Goal: Find specific page/section: Find specific page/section

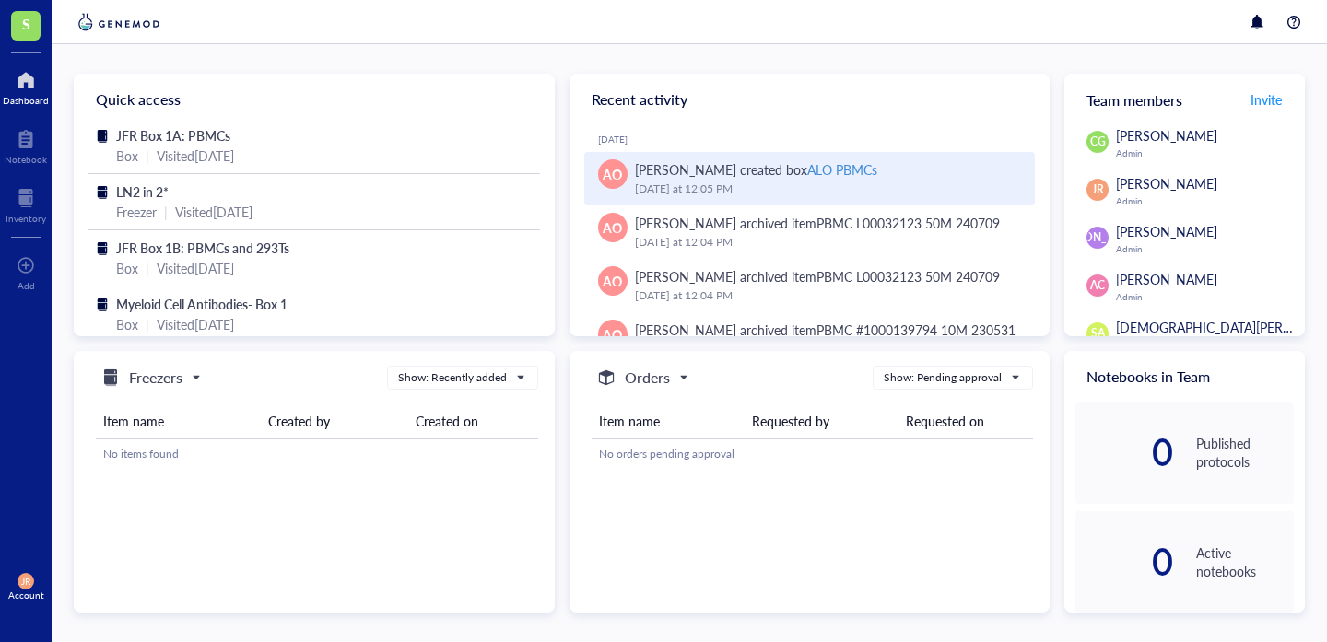
click at [817, 167] on div "ALO PBMCs" at bounding box center [842, 169] width 70 height 18
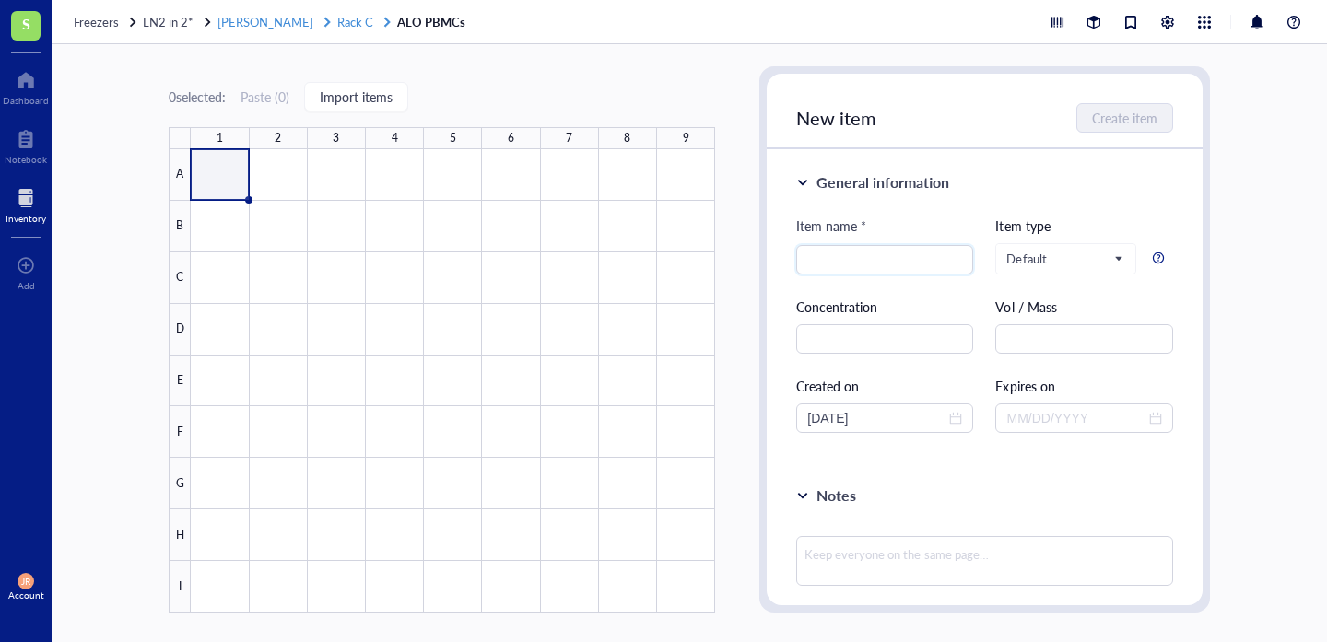
click at [337, 20] on span "Rack C" at bounding box center [355, 22] width 36 height 18
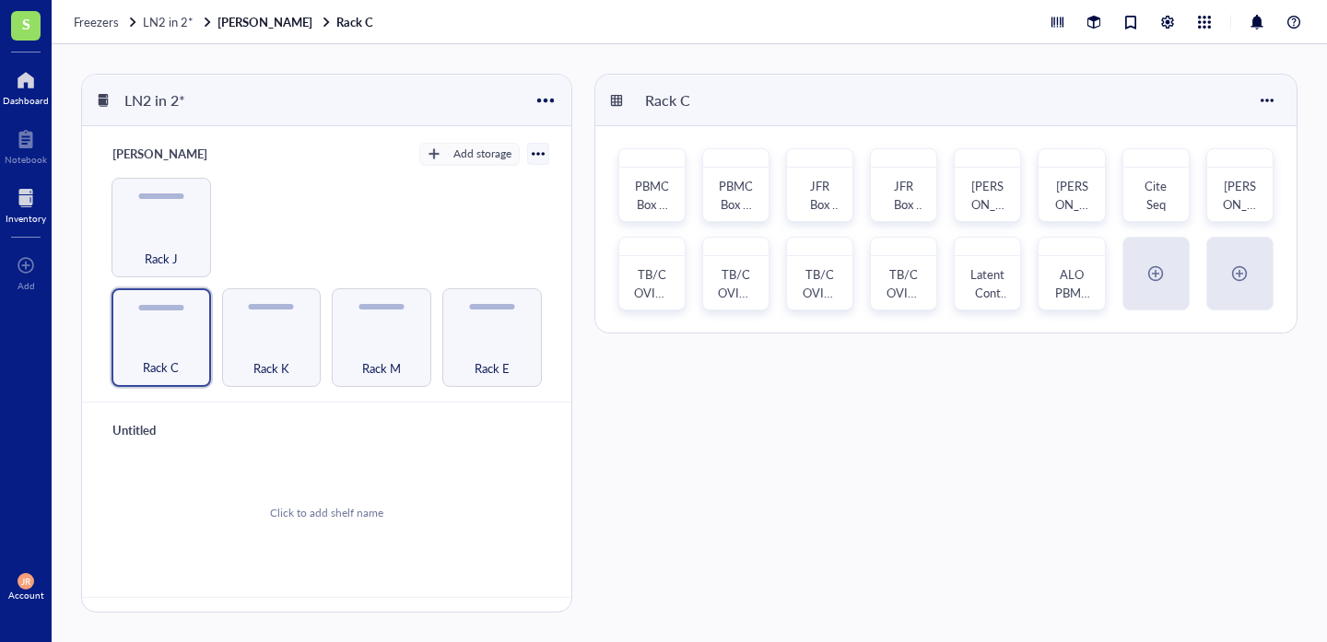
click at [26, 100] on div "Dashboard" at bounding box center [26, 100] width 46 height 11
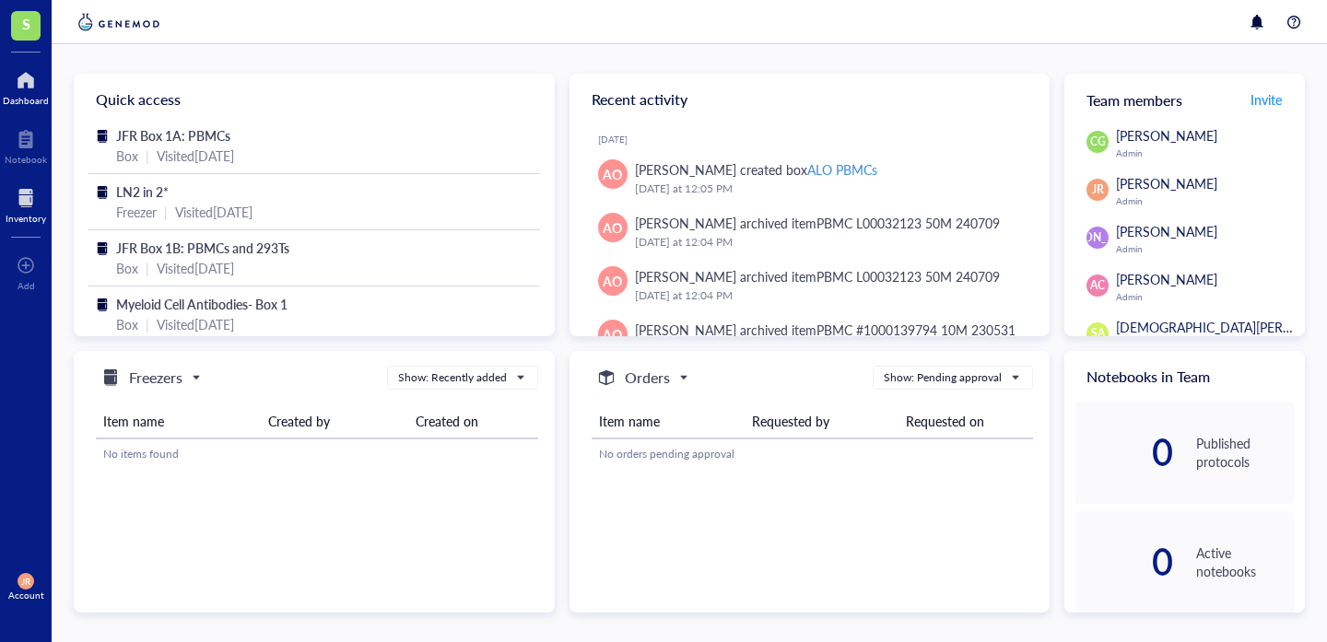
click at [19, 196] on div at bounding box center [26, 197] width 41 height 29
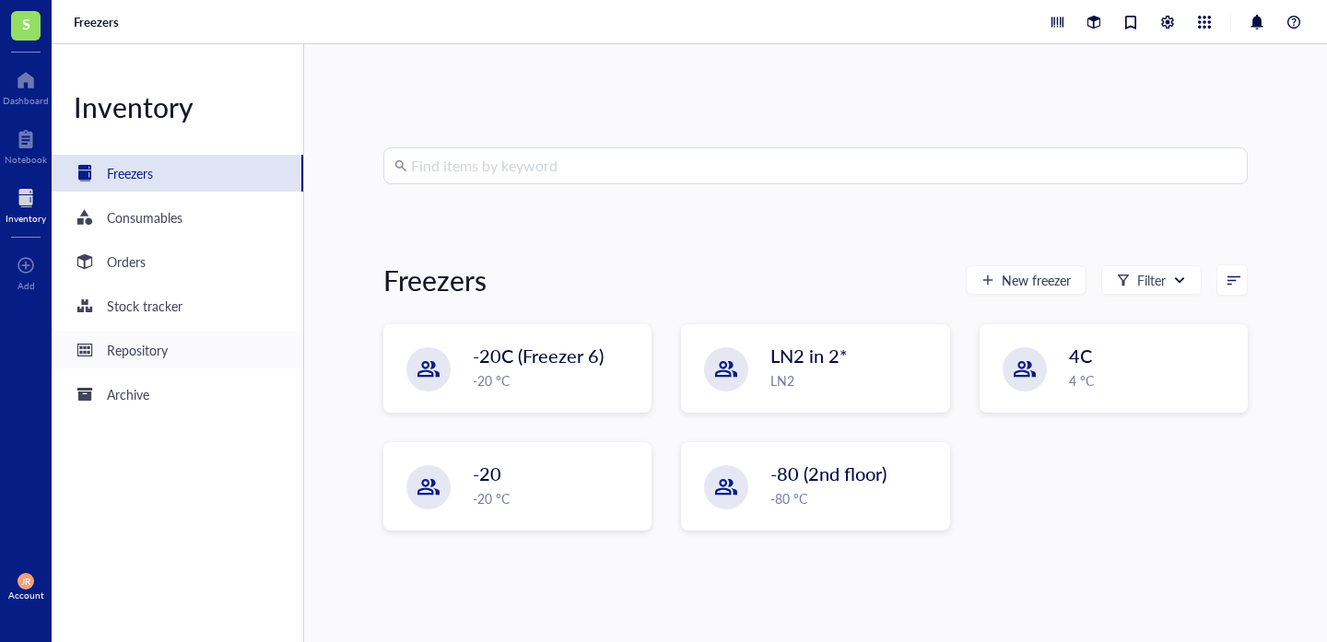
click at [118, 344] on div "Repository" at bounding box center [137, 350] width 61 height 20
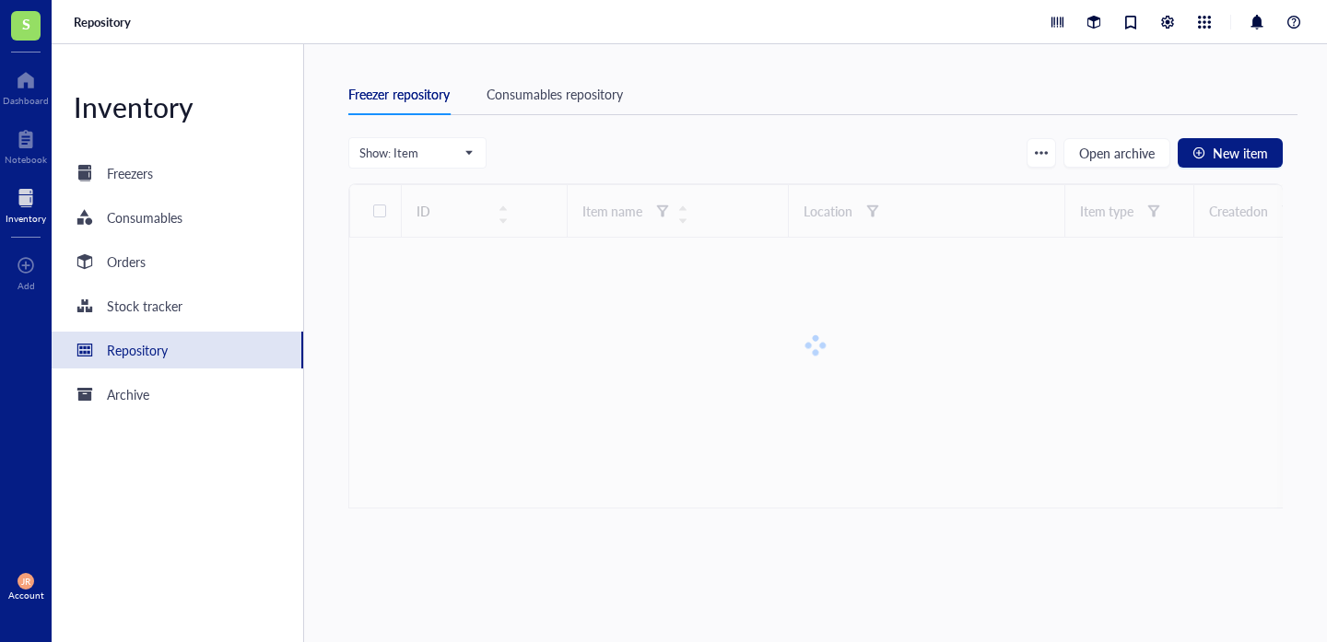
click at [500, 91] on div "Consumables repository" at bounding box center [555, 94] width 136 height 20
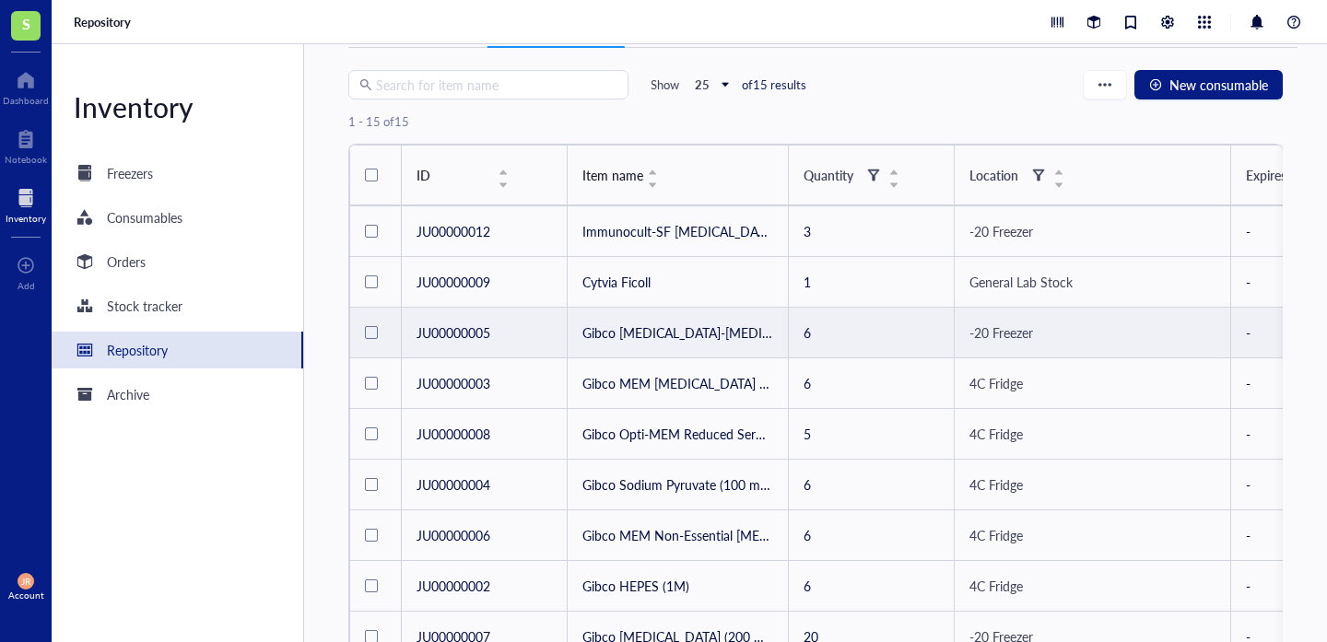
scroll to position [71, 0]
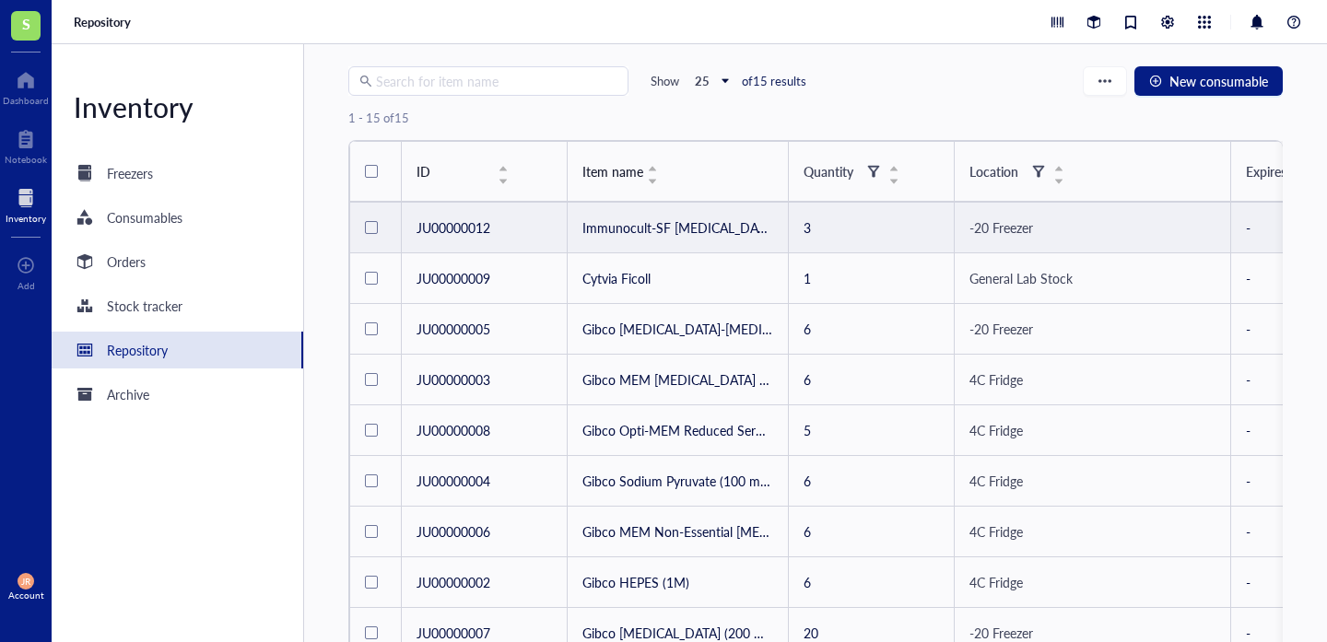
click at [804, 242] on td "3" at bounding box center [871, 228] width 166 height 51
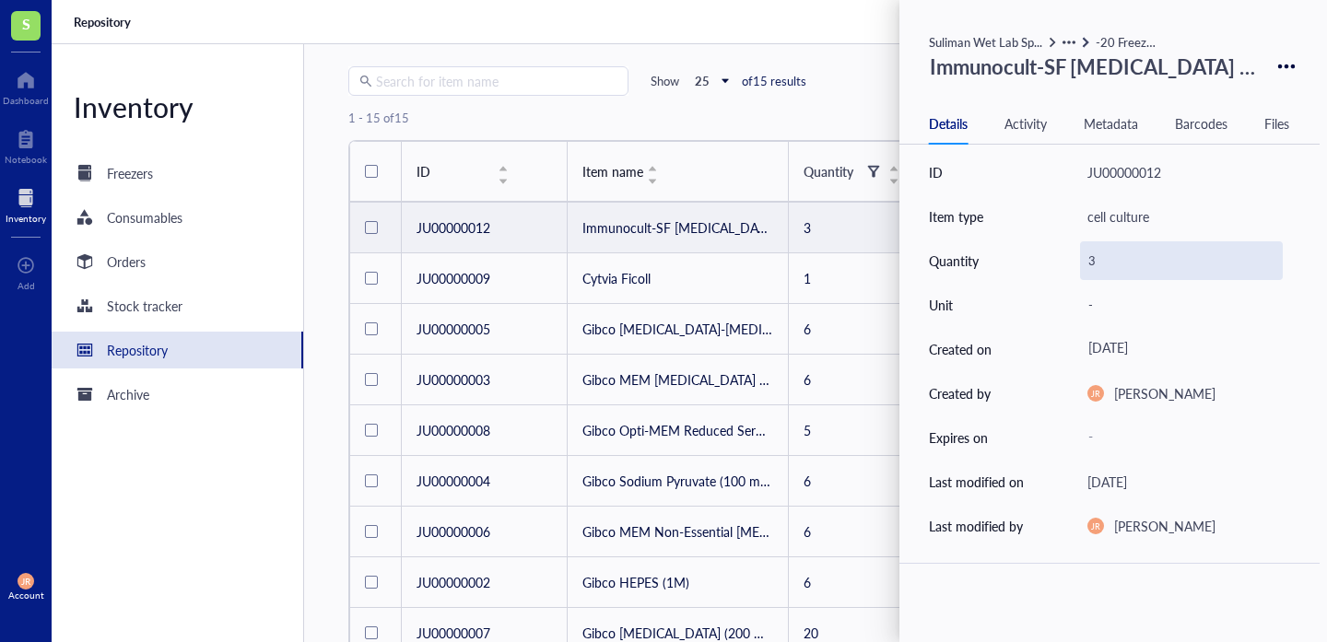
click at [1093, 250] on div "3" at bounding box center [1181, 260] width 203 height 39
type input "1"
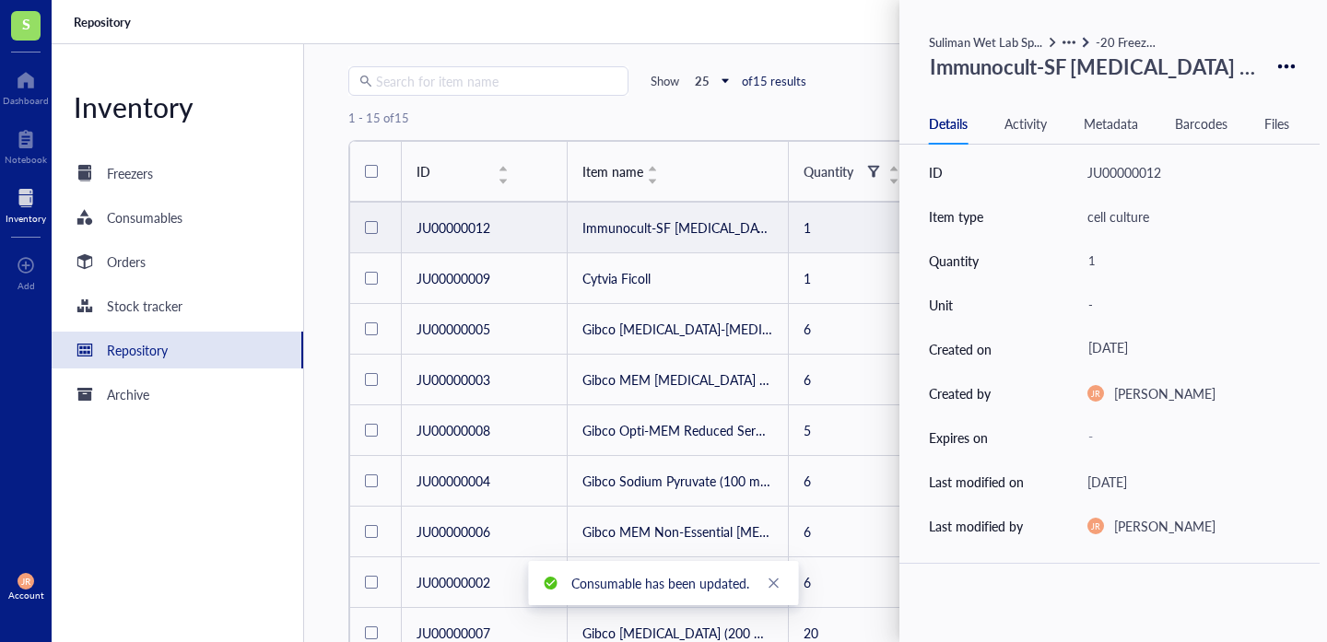
click at [727, 122] on div "1 - 15 of 15" at bounding box center [815, 118] width 935 height 44
